Goal: Task Accomplishment & Management: Use online tool/utility

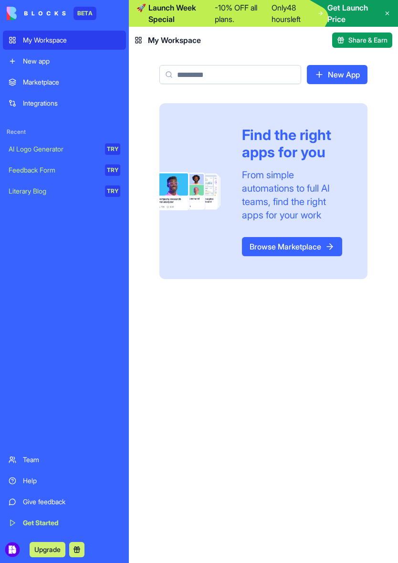
click at [31, 68] on link "New app" at bounding box center [64, 61] width 123 height 19
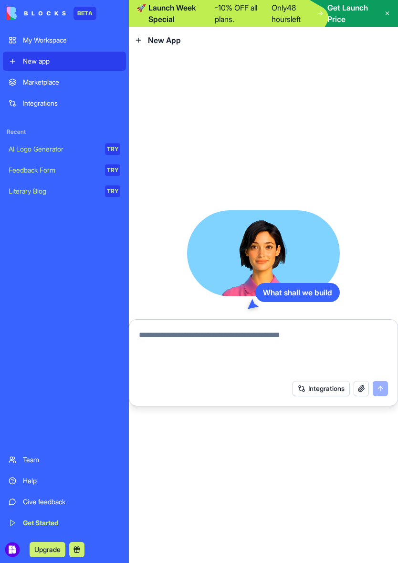
click at [164, 337] on textarea at bounding box center [263, 352] width 249 height 46
click at [150, 341] on textarea at bounding box center [263, 352] width 249 height 46
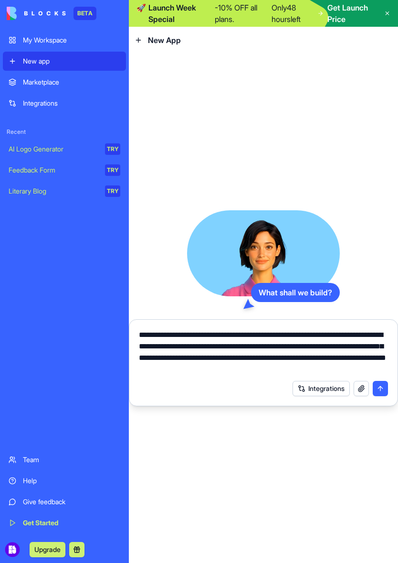
type textarea "**********"
click at [385, 387] on button "submit" at bounding box center [380, 388] width 15 height 15
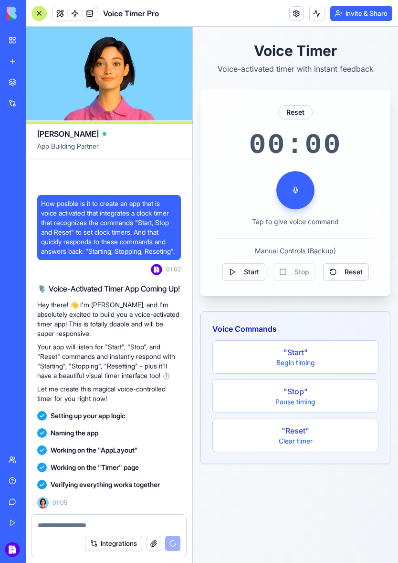
scroll to position [115, 0]
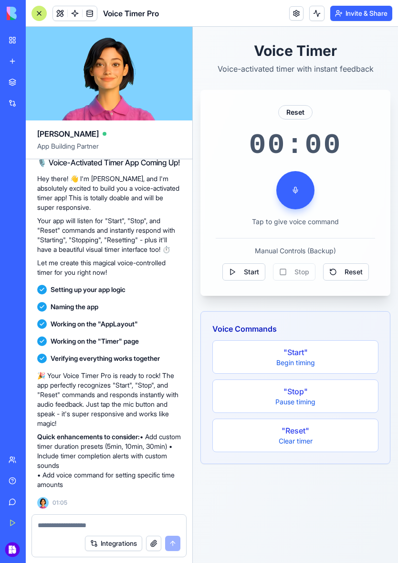
click at [324, 224] on p "Tap to give voice command" at bounding box center [295, 222] width 87 height 10
click at [298, 194] on button at bounding box center [296, 190] width 38 height 38
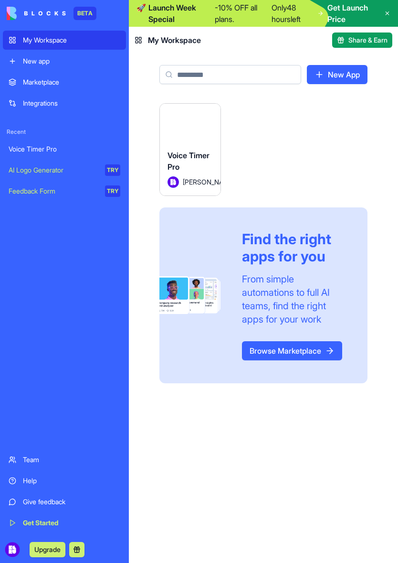
click at [196, 151] on div "Voice Timer Pro" at bounding box center [190, 163] width 45 height 27
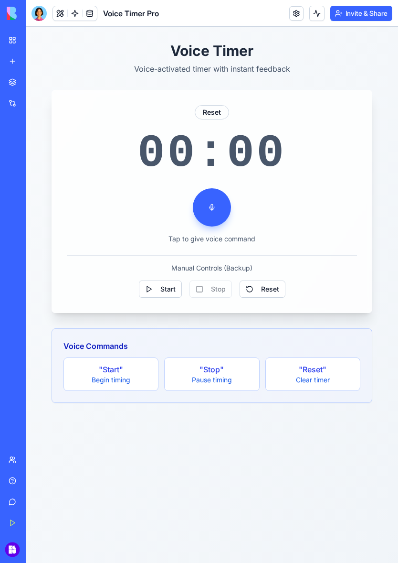
click at [209, 212] on button at bounding box center [212, 207] width 38 height 38
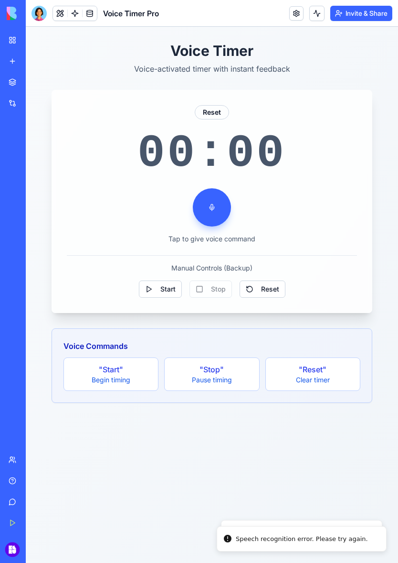
click at [321, 540] on div "Speech recognition error. Please try again." at bounding box center [302, 539] width 132 height 10
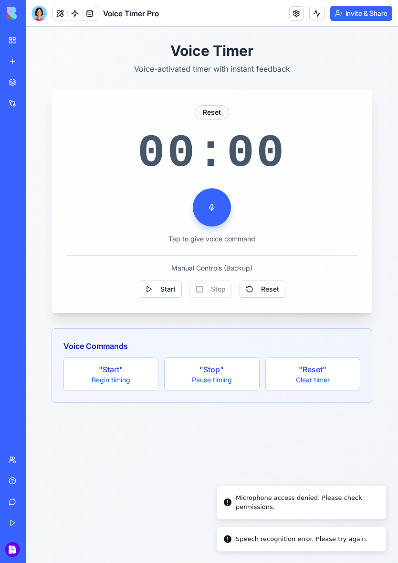
click at [333, 506] on div "Microphone access denied. Please check permissions." at bounding box center [307, 502] width 143 height 19
click at [324, 545] on li "Speech recognition error. Please try again." at bounding box center [302, 538] width 170 height 25
click at [338, 538] on div "Speech recognition error. Please try again." at bounding box center [302, 539] width 132 height 10
click at [209, 207] on button at bounding box center [212, 207] width 38 height 38
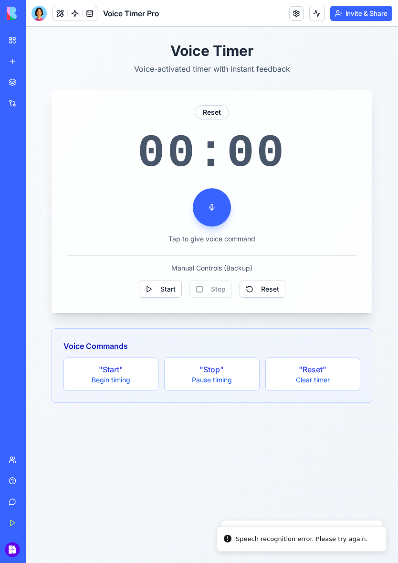
click at [214, 208] on button at bounding box center [212, 207] width 38 height 38
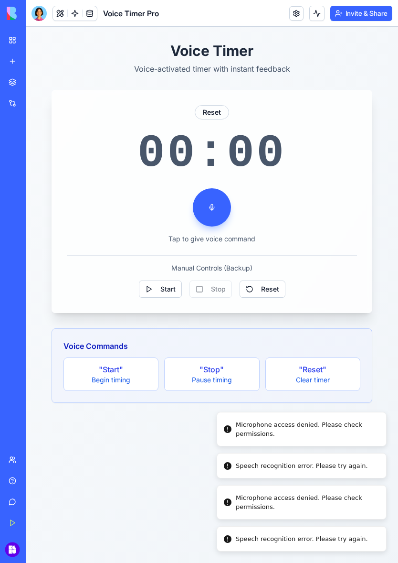
click at [315, 541] on div "Speech recognition error. Please try again." at bounding box center [302, 539] width 132 height 10
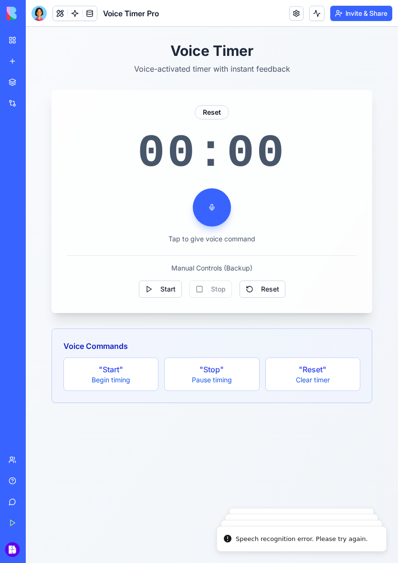
click at [107, 370] on div ""Start"" at bounding box center [111, 368] width 83 height 11
click at [107, 364] on div ""Start"" at bounding box center [111, 368] width 83 height 11
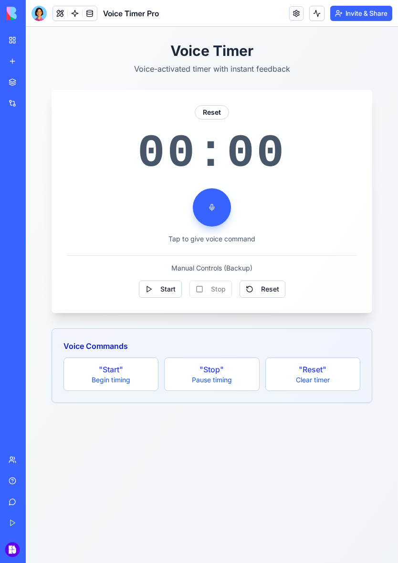
click at [332, 276] on div "Manual Controls (Backup) Start Stop Reset" at bounding box center [212, 276] width 290 height 43
click at [270, 288] on span "Reset" at bounding box center [270, 289] width 18 height 10
click at [267, 290] on span "Reset" at bounding box center [270, 289] width 18 height 10
click at [266, 290] on span "Reset" at bounding box center [270, 289] width 18 height 10
click at [14, 89] on link "Marketplace" at bounding box center [22, 82] width 38 height 19
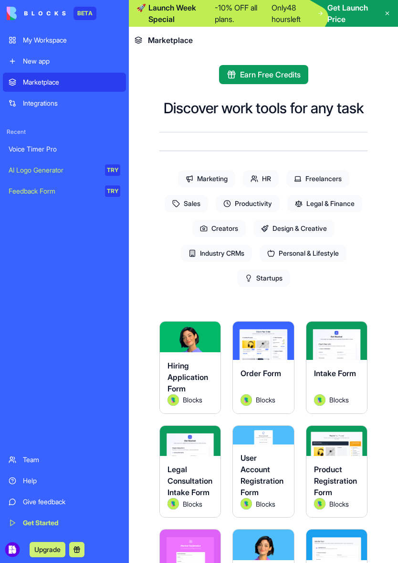
click at [18, 63] on link "New app" at bounding box center [64, 61] width 123 height 19
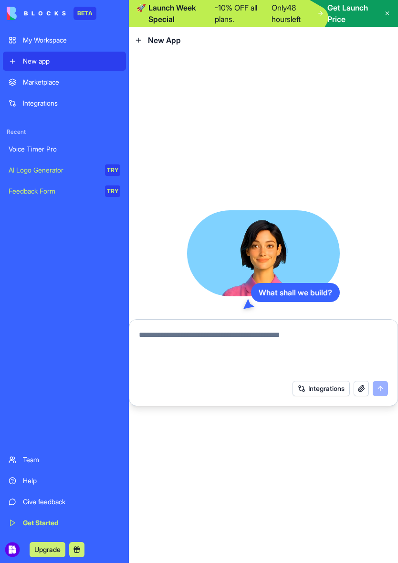
click at [30, 38] on div "My Workspace" at bounding box center [71, 40] width 97 height 10
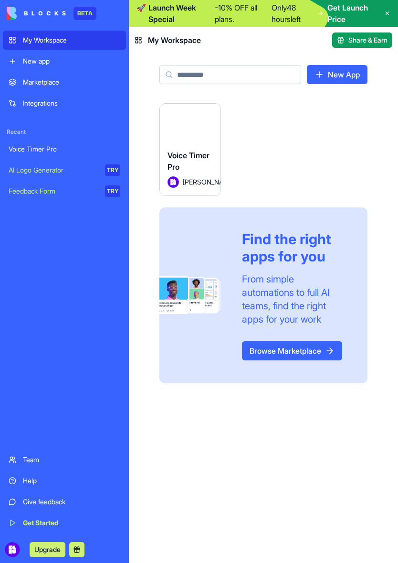
click at [189, 177] on span "Keru Ortiz" at bounding box center [194, 182] width 22 height 10
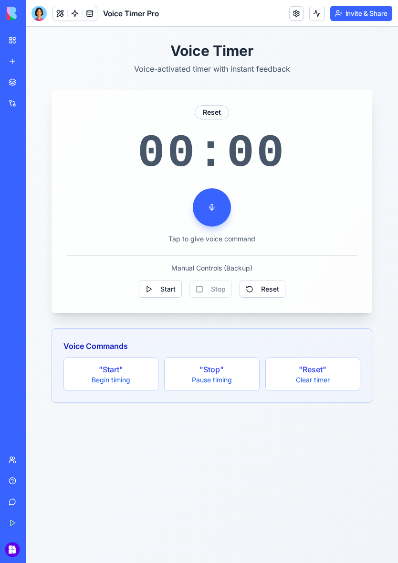
click at [211, 112] on div "Reset" at bounding box center [212, 112] width 34 height 14
click at [214, 211] on button at bounding box center [212, 207] width 38 height 38
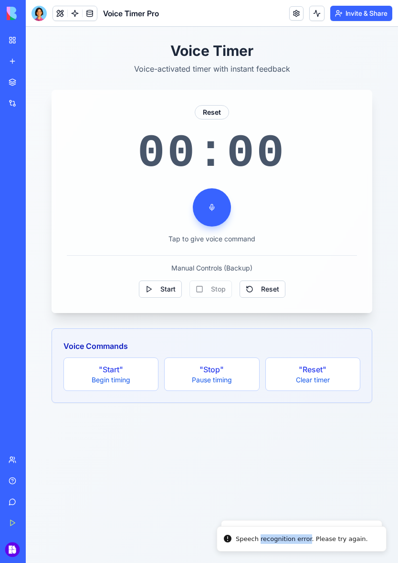
click at [339, 464] on div "Voice Timer Voice-activated timer with instant feedback Reset 00:00 Tap to give…" at bounding box center [212, 295] width 373 height 536
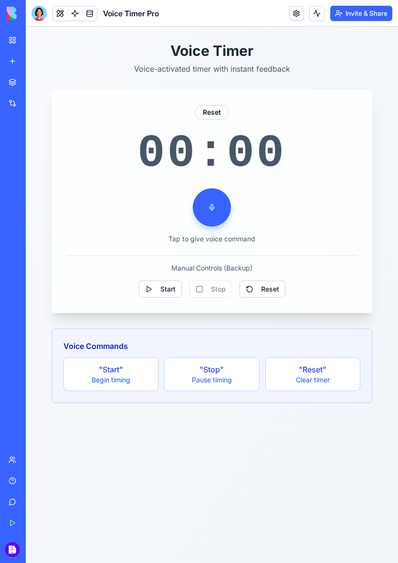
click at [327, 369] on div ""Reset"" at bounding box center [313, 368] width 83 height 11
click at [159, 288] on button "Start" at bounding box center [160, 288] width 43 height 17
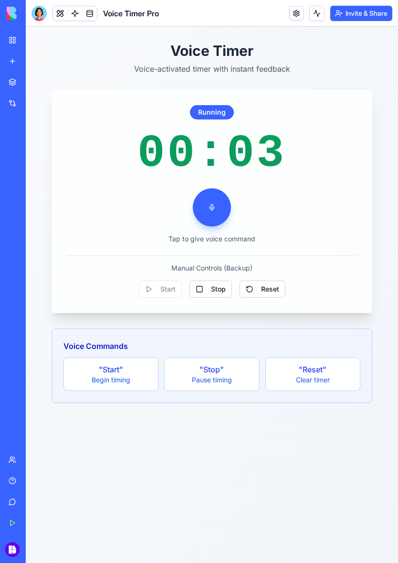
click at [209, 288] on button "Stop" at bounding box center [211, 288] width 43 height 17
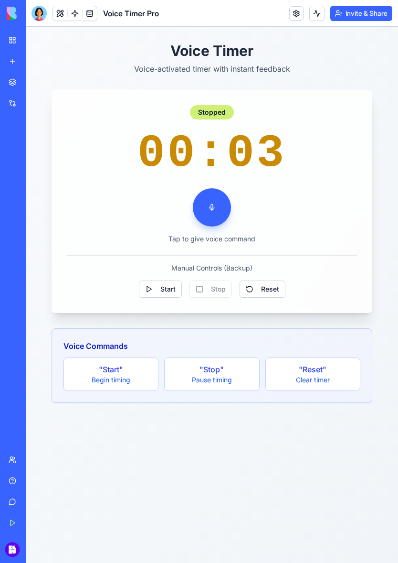
click at [270, 291] on span "Reset" at bounding box center [270, 289] width 18 height 10
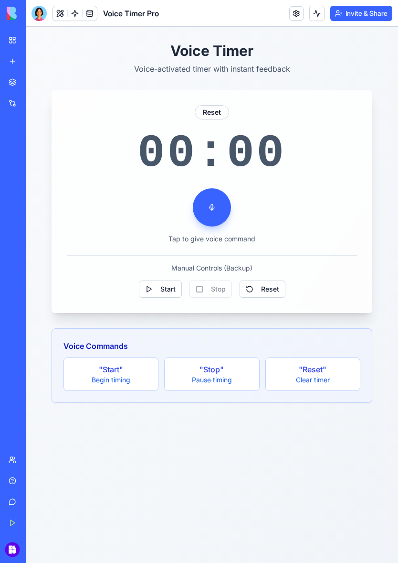
click at [213, 209] on button at bounding box center [212, 207] width 38 height 38
click at [35, 108] on div "Voice Timer Voice-activated timer with instant feedback Reset 00:00 Tap to give…" at bounding box center [212, 222] width 367 height 391
click at [11, 517] on link "Get Started" at bounding box center [22, 522] width 38 height 19
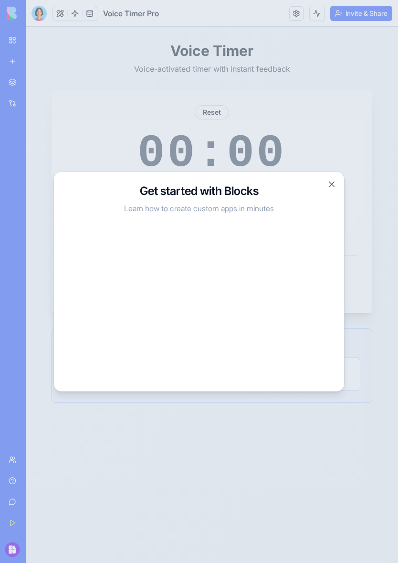
click at [328, 187] on button "Close" at bounding box center [332, 185] width 10 height 10
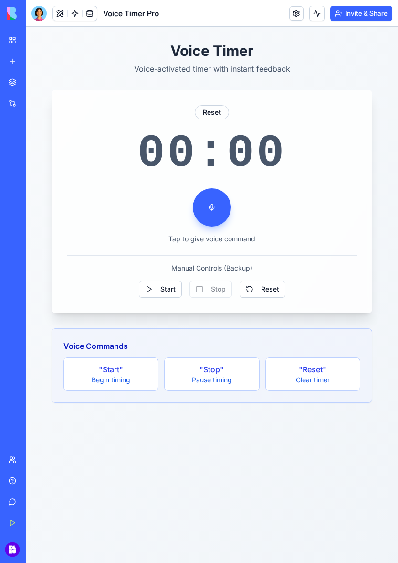
click at [11, 37] on link "My Workspace" at bounding box center [22, 40] width 38 height 19
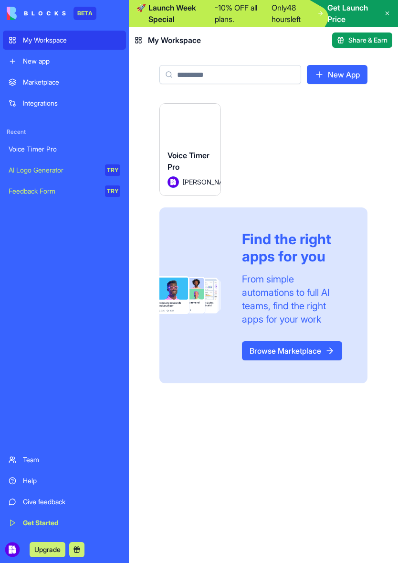
click at [184, 163] on div "Voice Timer Pro" at bounding box center [190, 163] width 45 height 27
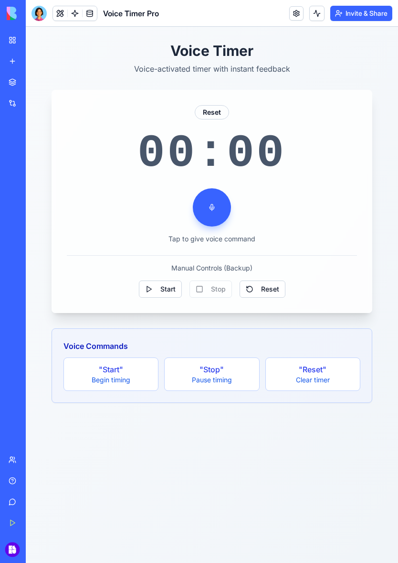
click at [62, 9] on button at bounding box center [60, 13] width 14 height 14
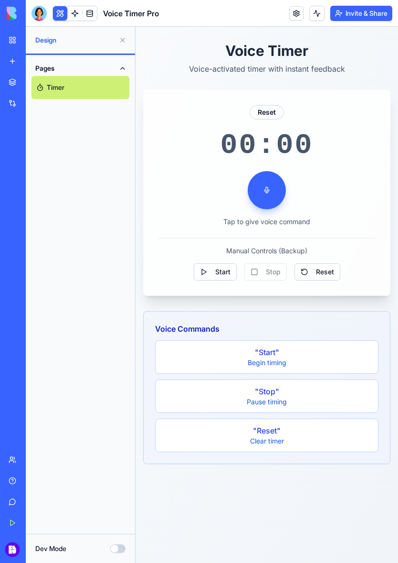
click at [70, 88] on link "Timer" at bounding box center [81, 87] width 98 height 23
click at [122, 73] on button "Pages" at bounding box center [81, 68] width 98 height 15
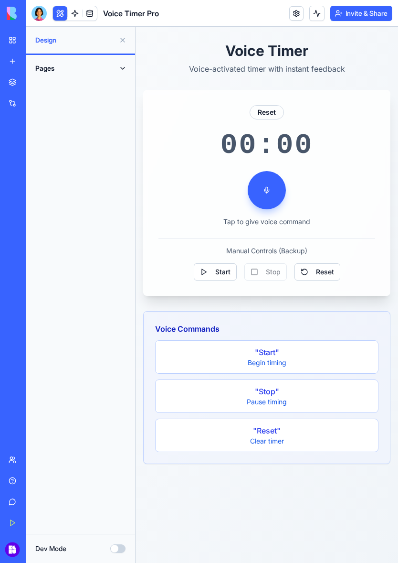
click at [120, 67] on button "Pages" at bounding box center [81, 68] width 98 height 15
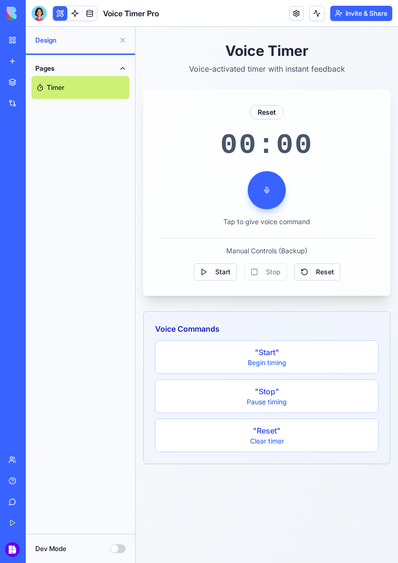
click at [51, 38] on span "Design" at bounding box center [75, 40] width 80 height 10
click at [78, 17] on link at bounding box center [75, 13] width 14 height 14
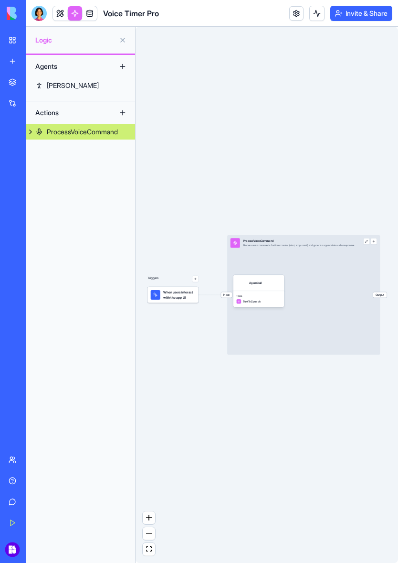
click at [59, 133] on div "ProcessVoiceCommand" at bounding box center [82, 132] width 71 height 10
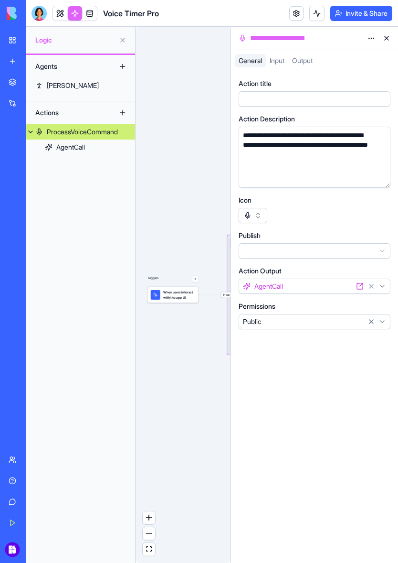
click at [334, 320] on button "Public" at bounding box center [315, 321] width 152 height 15
click at [333, 384] on html "**********" at bounding box center [199, 281] width 398 height 563
click at [66, 148] on div "AgentCall" at bounding box center [70, 147] width 29 height 10
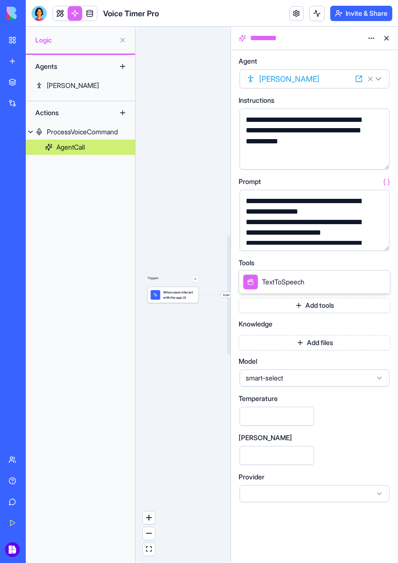
click at [77, 180] on div "Agents Steve Actions ProcessVoiceCommand AgentCall" at bounding box center [80, 309] width 109 height 508
click at [51, 86] on div "Steve" at bounding box center [73, 86] width 52 height 10
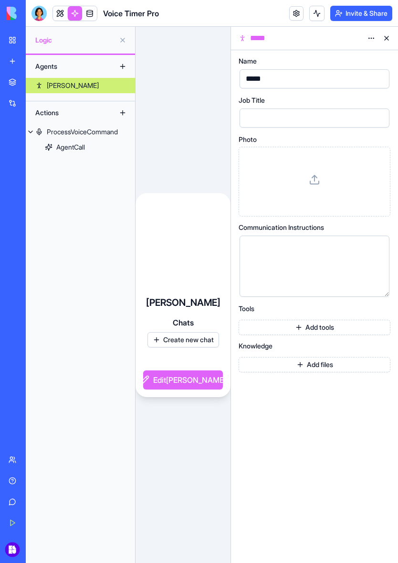
click at [54, 44] on span "Logic" at bounding box center [75, 40] width 80 height 10
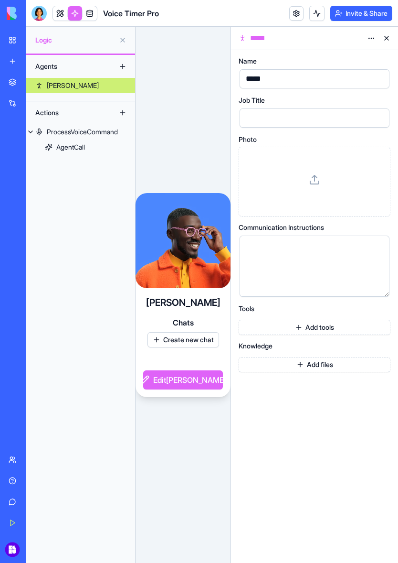
click at [11, 62] on link "New app" at bounding box center [22, 61] width 38 height 19
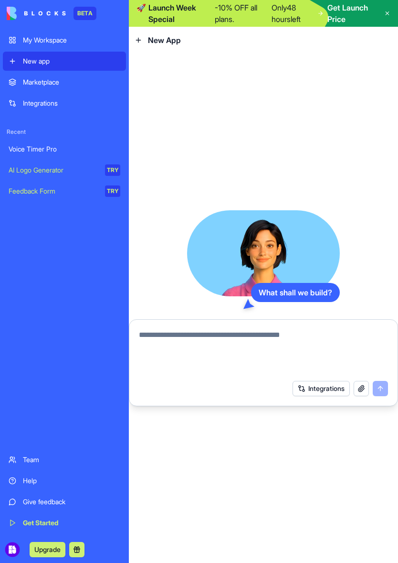
click at [21, 86] on link "Marketplace" at bounding box center [64, 82] width 123 height 19
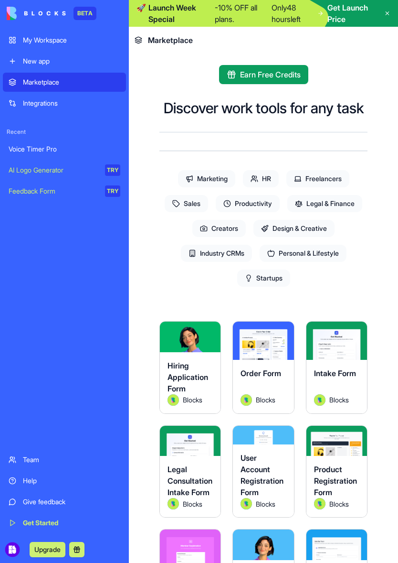
click at [36, 101] on div "Integrations" at bounding box center [71, 103] width 97 height 10
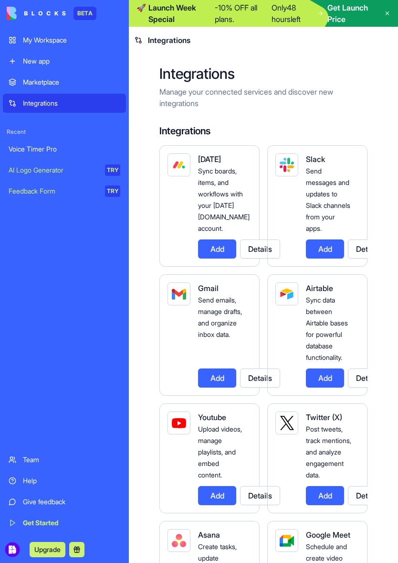
click at [42, 147] on div "Voice Timer Pro" at bounding box center [65, 149] width 112 height 10
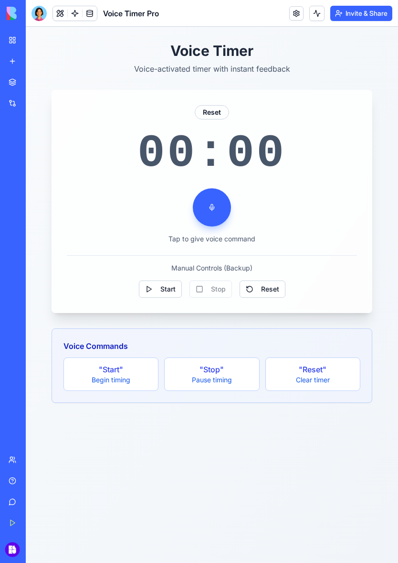
click at [315, 10] on button at bounding box center [317, 13] width 15 height 15
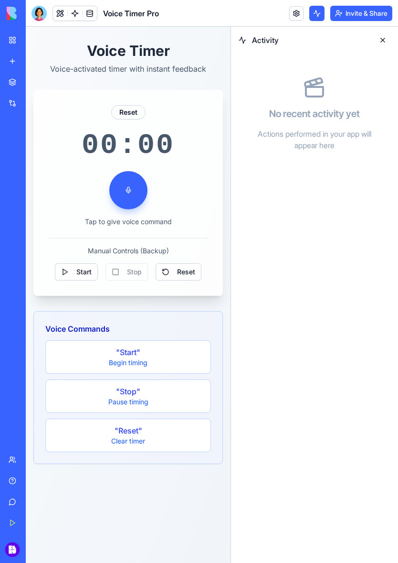
click at [312, 16] on button at bounding box center [317, 13] width 15 height 15
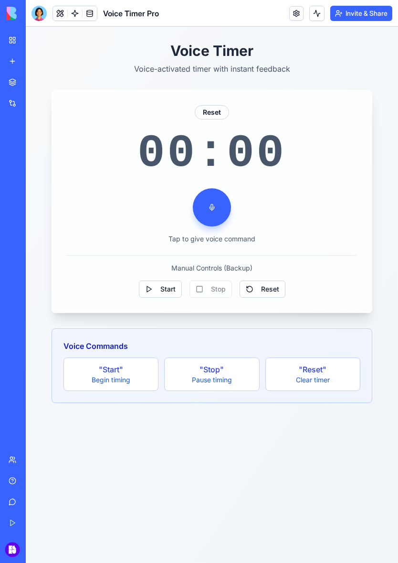
click at [14, 108] on link "Integrations" at bounding box center [22, 103] width 38 height 19
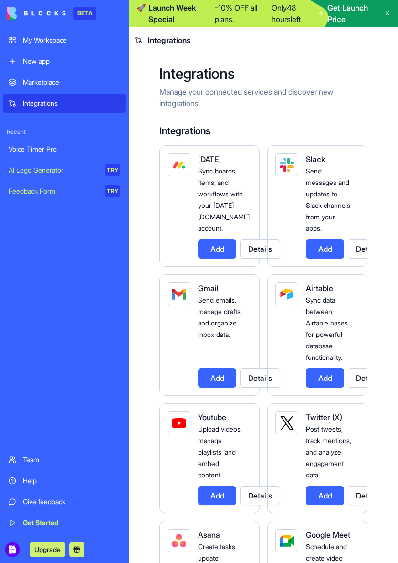
click at [30, 35] on div "My Workspace" at bounding box center [71, 40] width 97 height 10
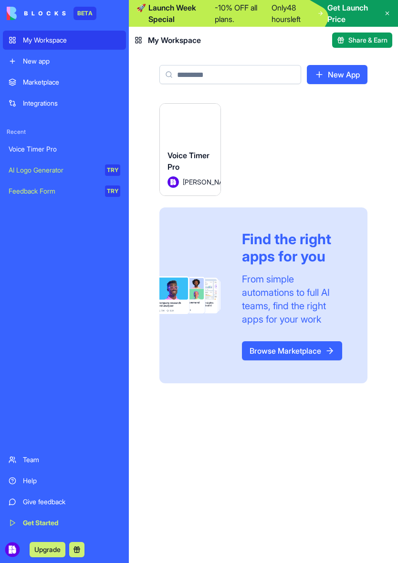
click at [188, 177] on span "Keru Ortiz" at bounding box center [194, 182] width 22 height 10
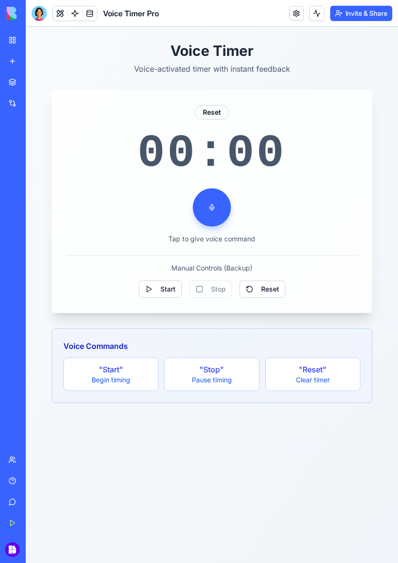
click at [41, 19] on div at bounding box center [39, 13] width 15 height 15
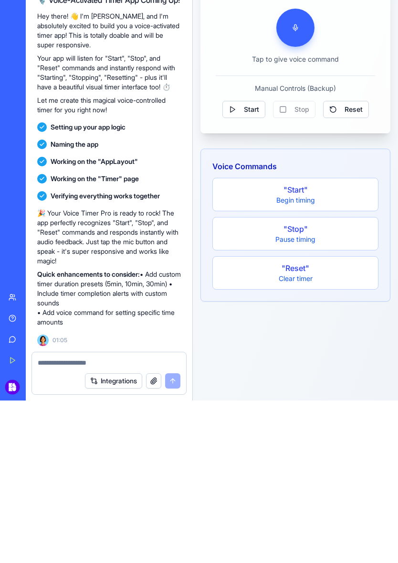
click at [67, 520] on textarea at bounding box center [109, 525] width 143 height 10
type textarea "*"
type textarea "**********"
click at [176, 535] on button "submit" at bounding box center [172, 542] width 15 height 15
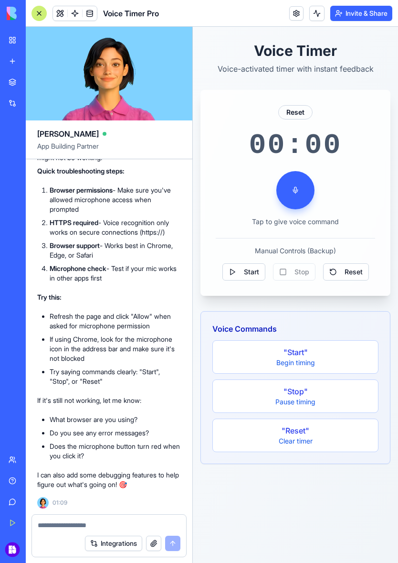
scroll to position [534, 0]
click at [303, 187] on button at bounding box center [296, 190] width 38 height 38
click at [311, 509] on div "Voice Timer Voice-activated timer with instant feedback Reset 00:00 Tap to give…" at bounding box center [295, 295] width 205 height 536
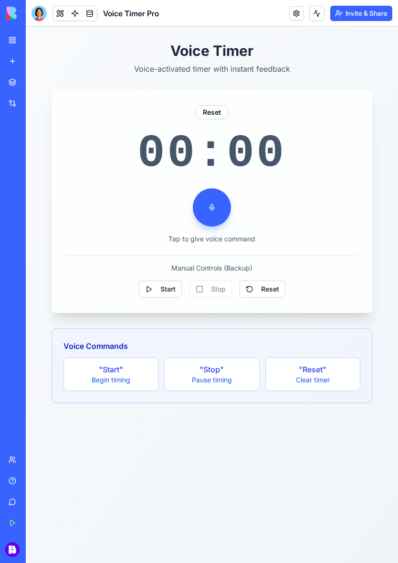
click at [216, 214] on button at bounding box center [212, 207] width 38 height 38
click at [207, 211] on button at bounding box center [212, 207] width 38 height 38
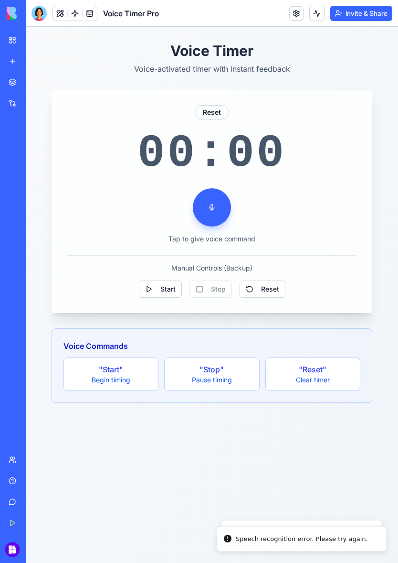
click at [213, 217] on button at bounding box center [212, 207] width 38 height 38
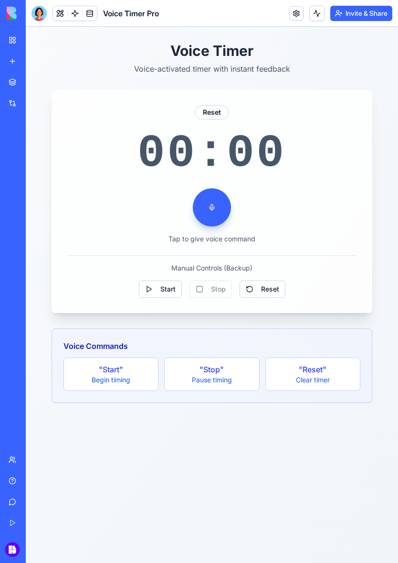
click at [216, 204] on button at bounding box center [212, 207] width 38 height 38
click at [209, 204] on button at bounding box center [212, 207] width 38 height 38
click at [89, 377] on div "Begin timing" at bounding box center [111, 380] width 83 height 10
click at [104, 378] on div "Begin timing" at bounding box center [111, 380] width 83 height 10
click at [102, 370] on div ""Start"" at bounding box center [111, 368] width 83 height 11
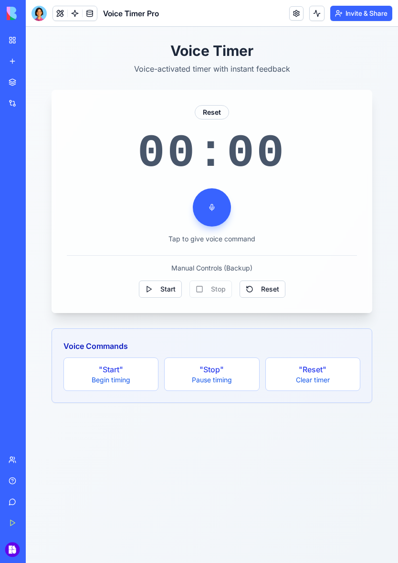
click at [87, 349] on h3 "Voice Commands" at bounding box center [212, 345] width 297 height 11
click at [318, 11] on button at bounding box center [317, 13] width 15 height 15
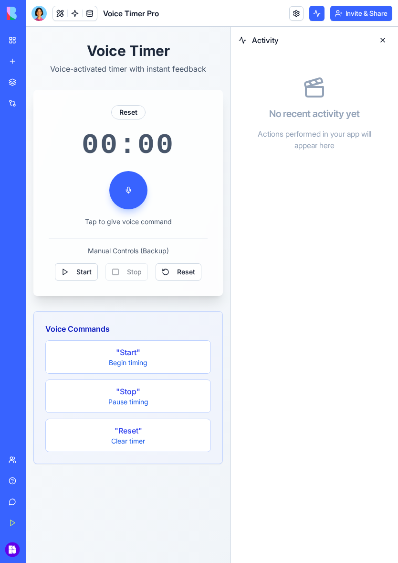
click at [293, 16] on link at bounding box center [296, 13] width 14 height 14
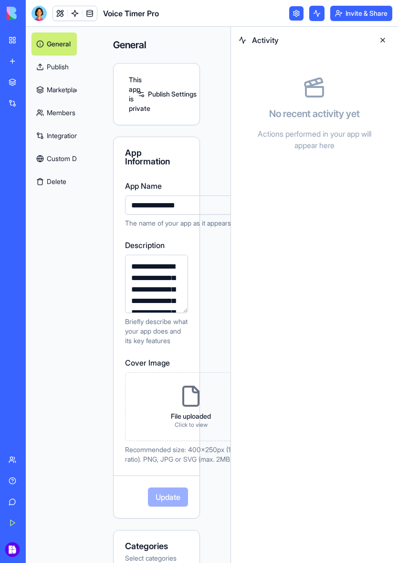
click at [318, 13] on button at bounding box center [317, 13] width 15 height 15
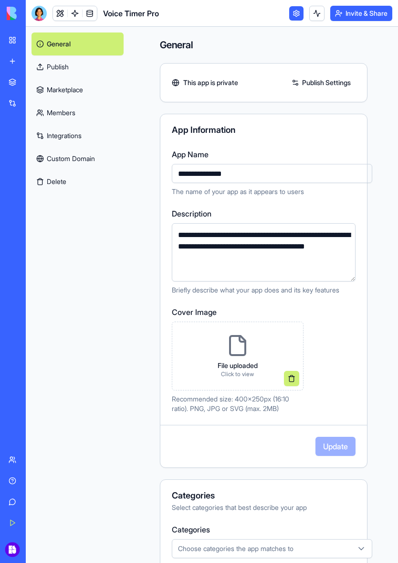
click at [52, 67] on link "Publish" at bounding box center [78, 66] width 92 height 23
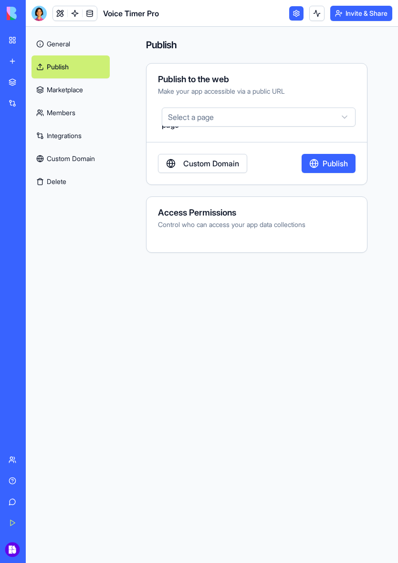
click at [322, 113] on button "Select a page" at bounding box center [259, 116] width 194 height 19
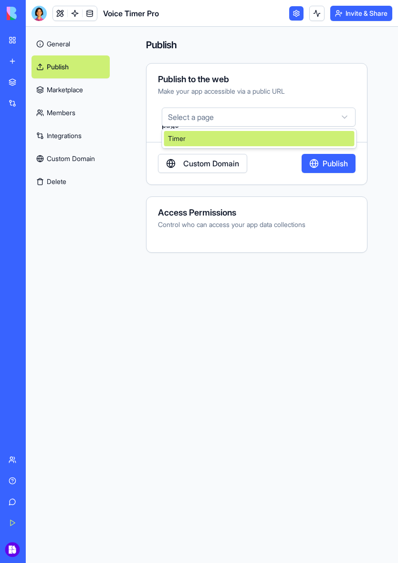
click at [318, 134] on div "Timer" at bounding box center [259, 138] width 191 height 15
select select "**********"
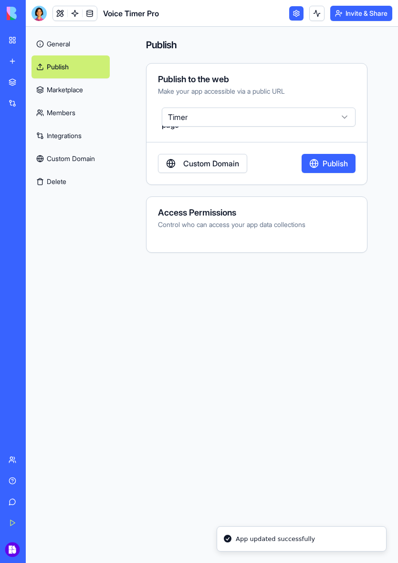
click at [327, 162] on button "Publish" at bounding box center [329, 163] width 54 height 19
click at [264, 219] on div "Access Permissions Control who can access your app data collections" at bounding box center [257, 218] width 221 height 21
click at [267, 217] on div "Access Permissions Control who can access your app data collections" at bounding box center [257, 218] width 221 height 21
click at [233, 170] on link "Custom Domain" at bounding box center [202, 163] width 89 height 19
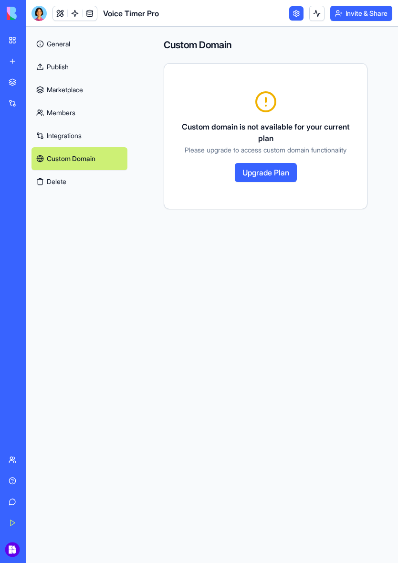
click at [50, 62] on link "Publish" at bounding box center [80, 66] width 96 height 23
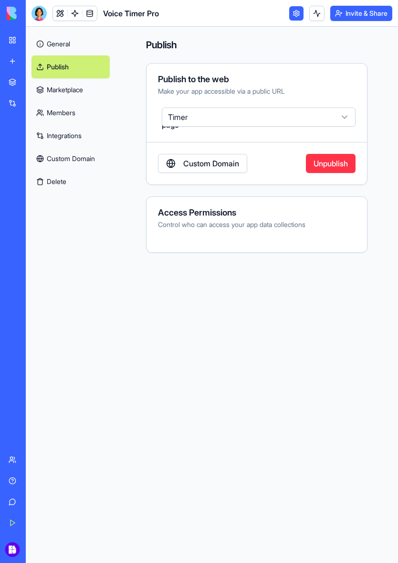
click at [327, 105] on div "Publish to the web Make your app accessible via a public URL Default page Timer…" at bounding box center [257, 124] width 222 height 122
click at [320, 118] on button "Timer" at bounding box center [259, 116] width 194 height 19
click at [319, 15] on html "BETA My Workspace New app Marketplace Integrations Recent Voice Timer Pro AI Lo…" at bounding box center [199, 281] width 398 height 563
click at [360, 12] on button "Invite & Share" at bounding box center [362, 13] width 62 height 15
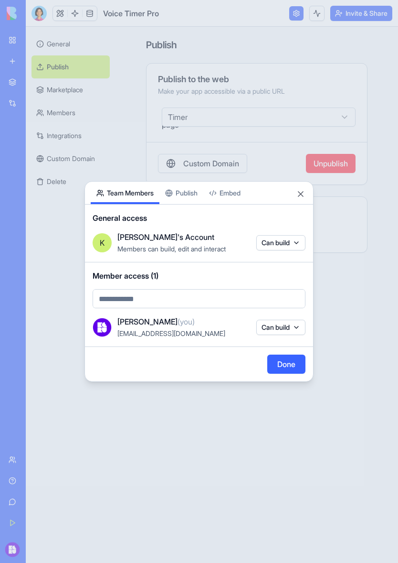
click at [190, 195] on div "Share App Team Members Publish Embed General access K Keru's Account Members ca…" at bounding box center [199, 281] width 229 height 201
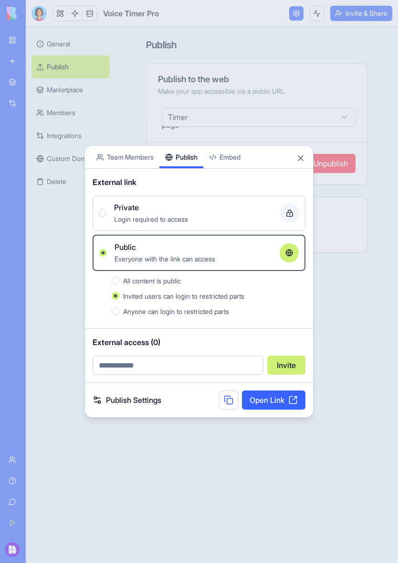
click at [100, 216] on div at bounding box center [103, 213] width 8 height 8
click at [100, 216] on button "Private Login required to access" at bounding box center [103, 213] width 8 height 8
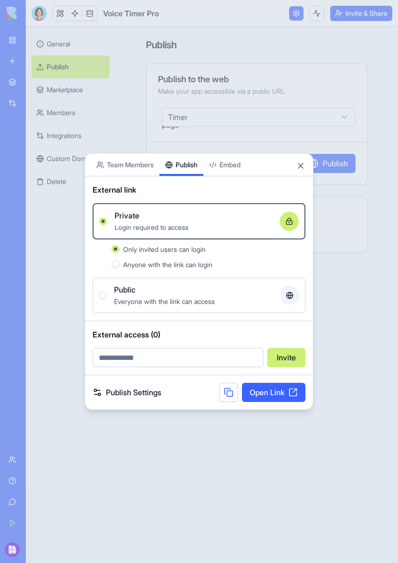
click at [108, 290] on div "Public Everyone with the link can access" at bounding box center [199, 295] width 201 height 23
click at [107, 291] on button "Public Everyone with the link can access" at bounding box center [103, 295] width 8 height 8
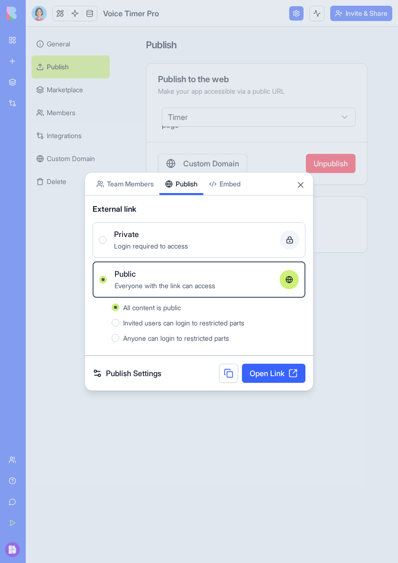
click at [112, 320] on button "Invited users can login to restricted parts" at bounding box center [116, 323] width 8 height 8
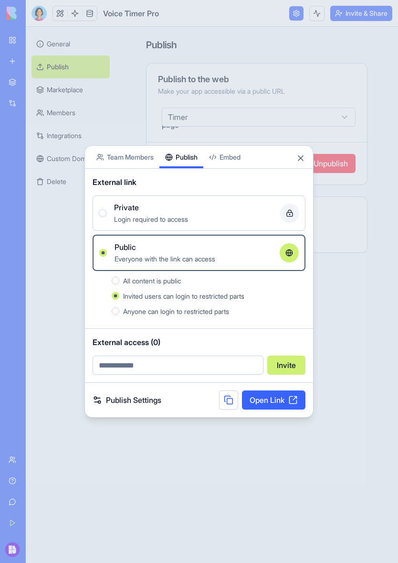
click at [279, 402] on link "Open Link" at bounding box center [274, 399] width 64 height 19
